Goal: Transaction & Acquisition: Book appointment/travel/reservation

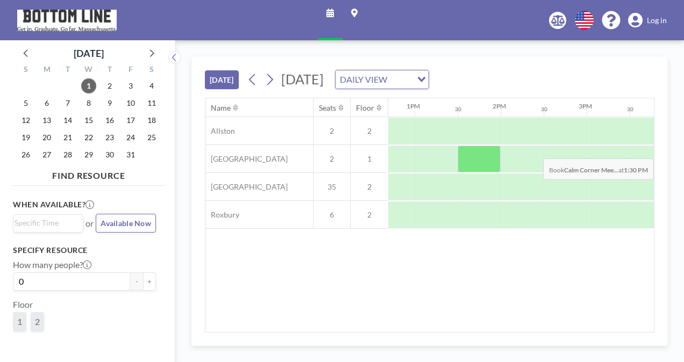
scroll to position [0, 1095]
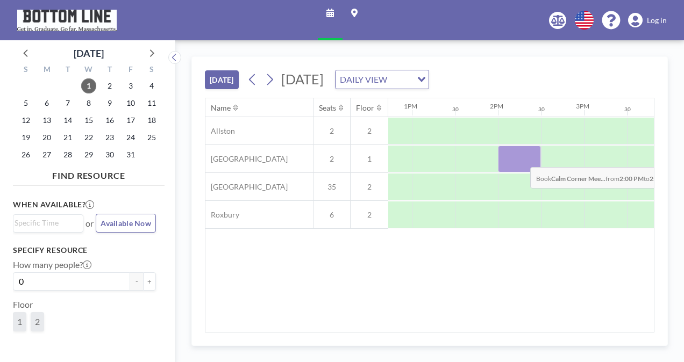
click at [522, 158] on div at bounding box center [519, 159] width 43 height 27
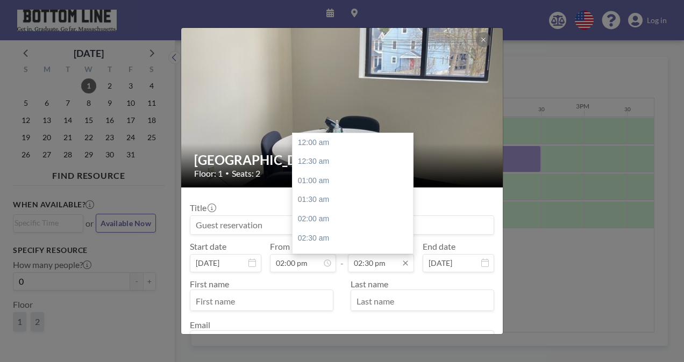
scroll to position [555, 0]
click at [322, 184] on div "03:30 pm" at bounding box center [356, 181] width 126 height 19
type input "03:30 pm"
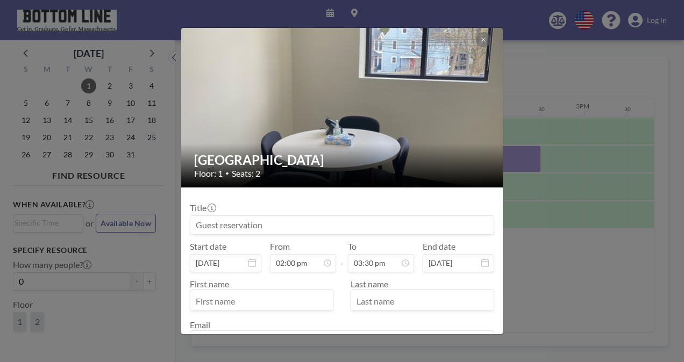
click at [246, 223] on input at bounding box center [341, 225] width 303 height 18
type input "[PERSON_NAME] Advisor Meeting"
click at [225, 305] on input "text" at bounding box center [261, 302] width 143 height 18
type input "[PERSON_NAME]"
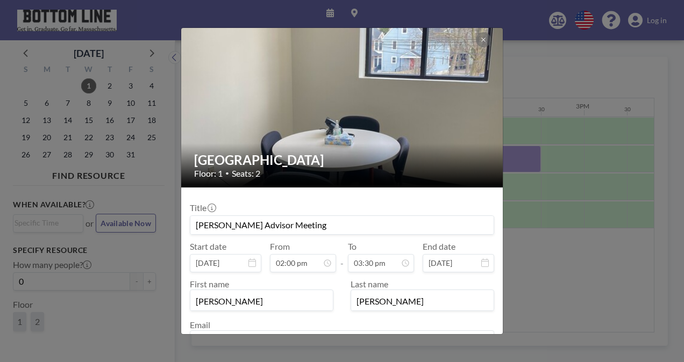
scroll to position [15, 0]
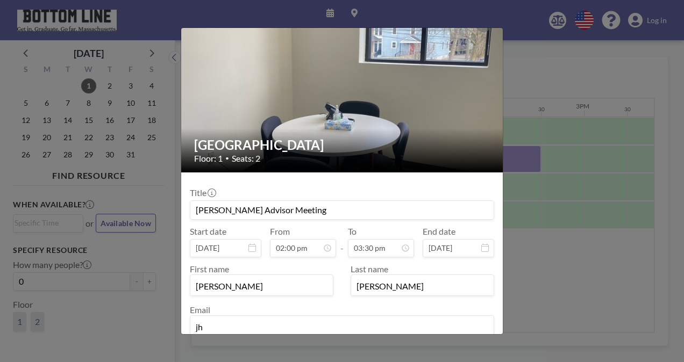
type input "[EMAIL_ADDRESS][DOMAIN_NAME]"
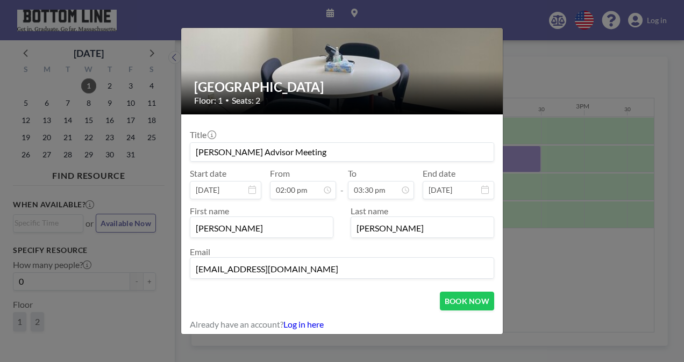
scroll to position [75, 0]
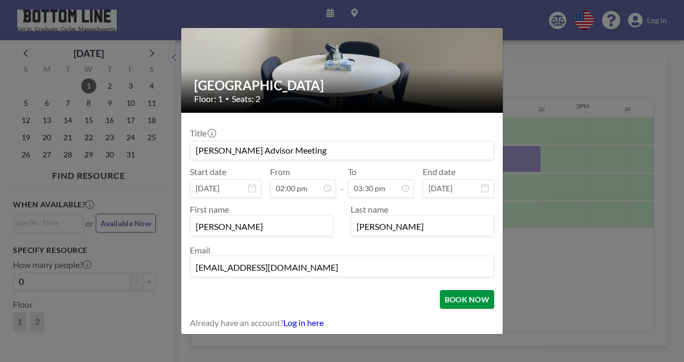
click at [448, 300] on button "BOOK NOW" at bounding box center [467, 299] width 54 height 19
